Goal: Task Accomplishment & Management: Use online tool/utility

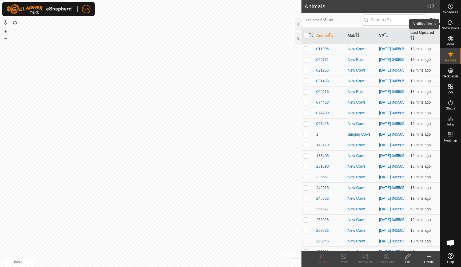
click at [450, 21] on icon at bounding box center [450, 22] width 6 height 6
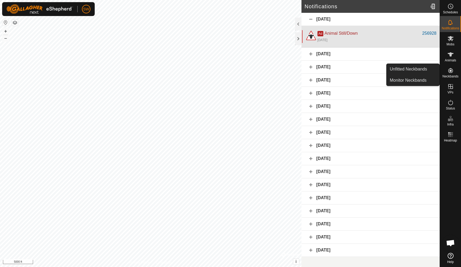
click at [400, 34] on div "Ad Animal Still/Down" at bounding box center [369, 33] width 105 height 6
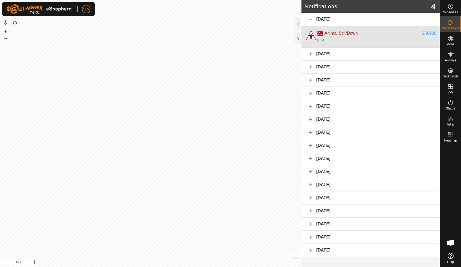
click at [429, 32] on div "256928" at bounding box center [429, 33] width 14 height 6
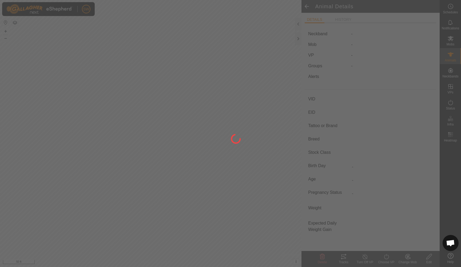
type input "256928"
type input "-"
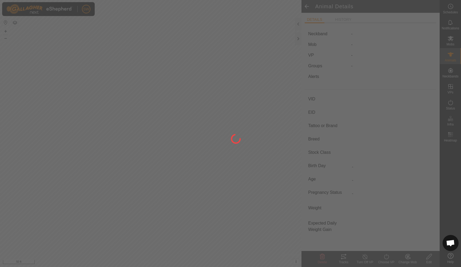
type input "-"
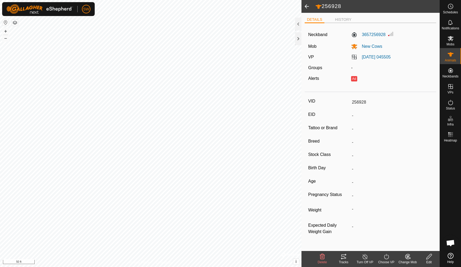
click at [345, 253] on icon at bounding box center [343, 256] width 6 height 6
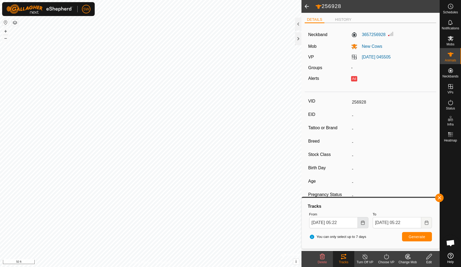
click at [365, 221] on icon "Choose Date" at bounding box center [362, 222] width 3 height 4
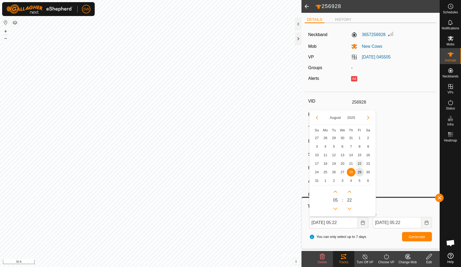
click at [359, 162] on span "22" at bounding box center [359, 163] width 9 height 9
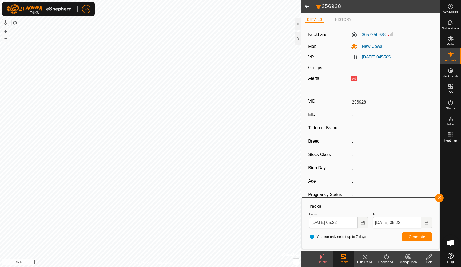
click at [414, 234] on button "Generate" at bounding box center [417, 236] width 30 height 9
click at [5, 39] on button "–" at bounding box center [5, 38] width 6 height 6
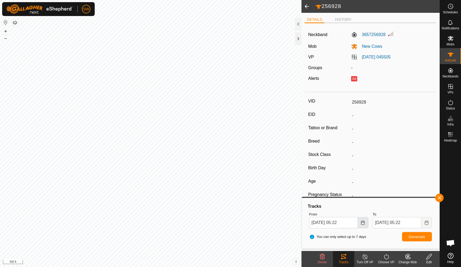
click at [362, 221] on icon "Choose Date" at bounding box center [363, 222] width 4 height 4
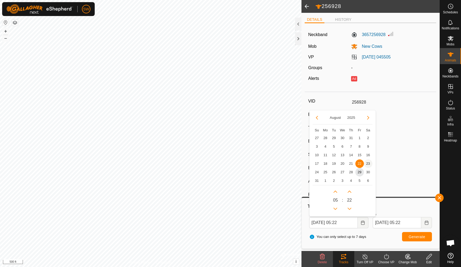
click at [367, 164] on span "23" at bounding box center [368, 163] width 9 height 9
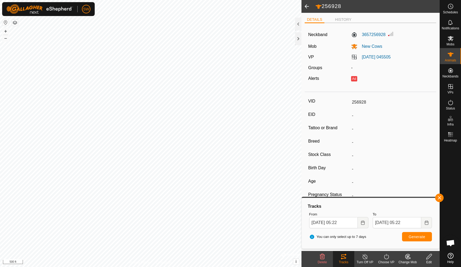
click at [417, 235] on span "Generate" at bounding box center [417, 236] width 17 height 4
click at [362, 218] on button "Choose Date" at bounding box center [363, 222] width 11 height 11
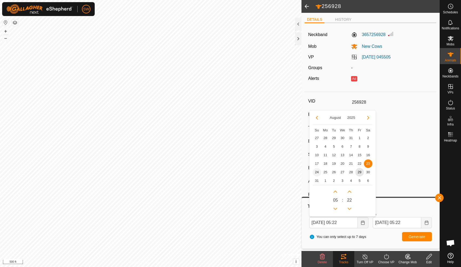
click at [315, 171] on span "24" at bounding box center [317, 172] width 9 height 9
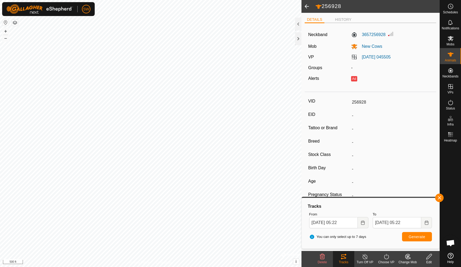
click at [414, 235] on span "Generate" at bounding box center [417, 236] width 17 height 4
click at [365, 224] on icon "Choose Date" at bounding box center [363, 222] width 4 height 4
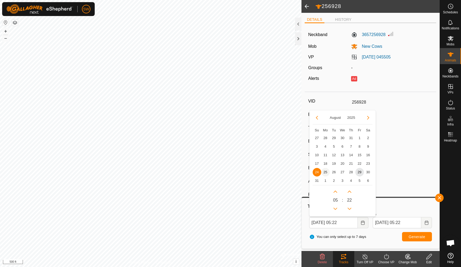
click at [324, 171] on span "25" at bounding box center [325, 172] width 9 height 9
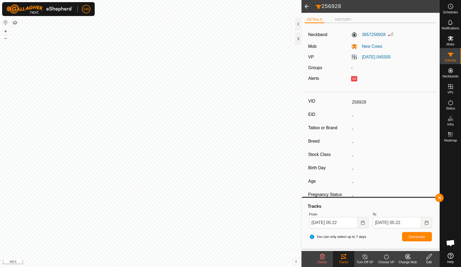
click at [411, 237] on span "Generate" at bounding box center [417, 236] width 17 height 4
click at [363, 222] on icon "Choose Date" at bounding box center [362, 222] width 3 height 4
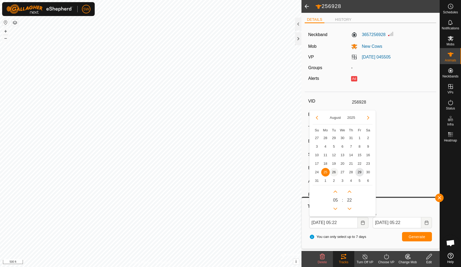
click at [335, 172] on span "26" at bounding box center [334, 172] width 9 height 9
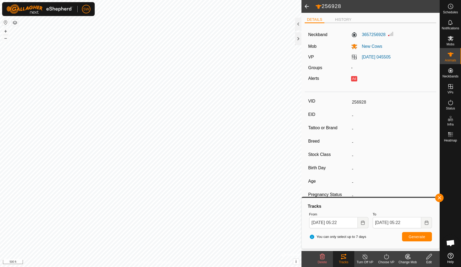
click at [413, 236] on span "Generate" at bounding box center [417, 236] width 17 height 4
click at [363, 224] on icon "Choose Date" at bounding box center [363, 222] width 4 height 4
click at [5, 30] on button "+" at bounding box center [5, 31] width 6 height 6
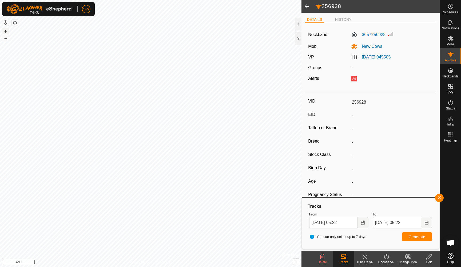
click at [5, 30] on button "+" at bounding box center [5, 31] width 6 height 6
click at [362, 222] on icon "Choose Date" at bounding box center [363, 222] width 4 height 4
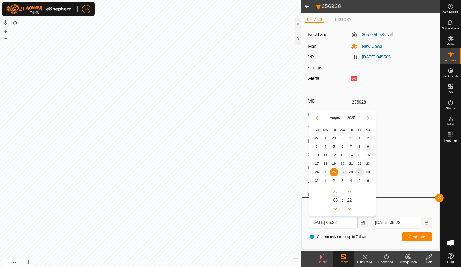
click at [342, 171] on span "27" at bounding box center [342, 172] width 9 height 9
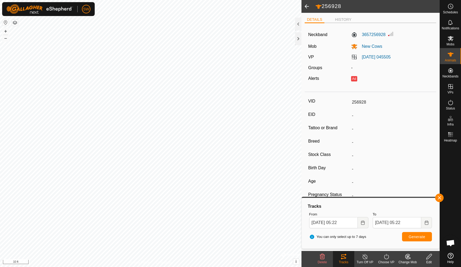
click at [418, 238] on span "Generate" at bounding box center [417, 236] width 17 height 4
click at [362, 223] on icon "Choose Date" at bounding box center [363, 222] width 4 height 4
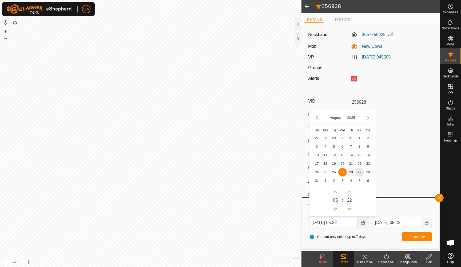
click at [351, 172] on span "28" at bounding box center [351, 172] width 9 height 9
type input "[DATE] 05:22"
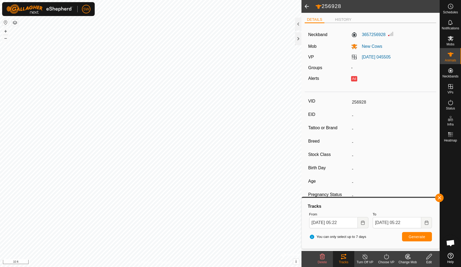
click at [414, 234] on button "Generate" at bounding box center [417, 236] width 30 height 9
click at [370, 33] on label "3657256928" at bounding box center [368, 34] width 34 height 6
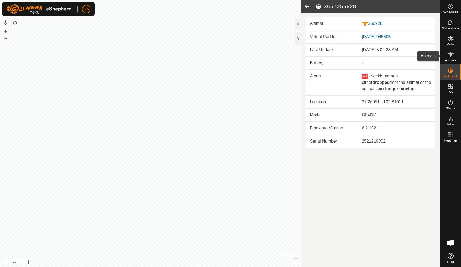
click at [451, 56] on icon at bounding box center [450, 54] width 6 height 4
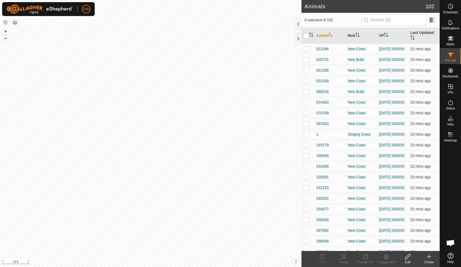
click at [5, 39] on button "–" at bounding box center [5, 38] width 6 height 6
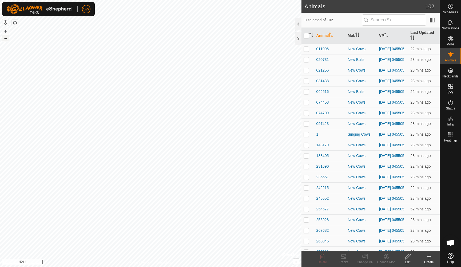
click at [5, 39] on button "–" at bounding box center [5, 38] width 6 height 6
